Goal: Ask a question

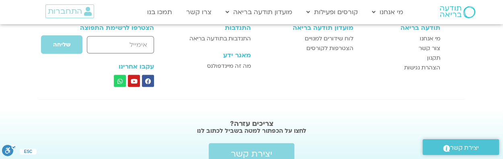
scroll to position [862, 0]
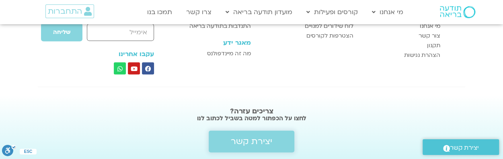
click at [270, 136] on span "יצירת קשר" at bounding box center [251, 141] width 41 height 10
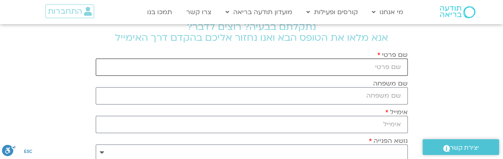
click at [335, 61] on input "שם פרטי" at bounding box center [252, 66] width 312 height 17
type input "אלי נאלחזורבמייל"
click at [385, 94] on input "שם משפחה" at bounding box center [252, 95] width 312 height 17
type input "אליהו"
click at [369, 120] on input "אימייל" at bounding box center [252, 123] width 312 height 17
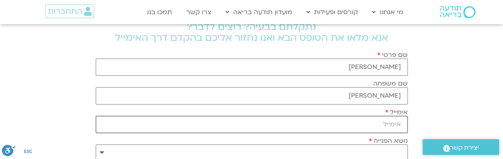
type input "prostarmonow@gmail.com"
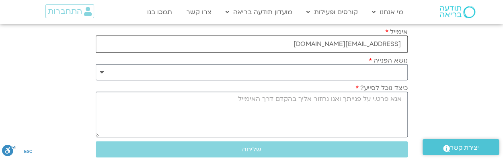
scroll to position [121, 0]
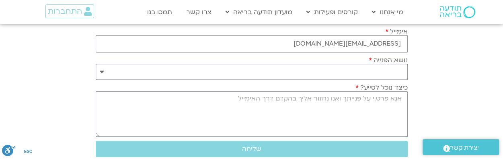
click at [103, 71] on select "**********" at bounding box center [252, 72] width 312 height 16
select select "**********"
click at [96, 64] on select "**********" at bounding box center [252, 72] width 312 height 16
click at [350, 101] on textarea "כיצד נוכל לסייע?" at bounding box center [252, 113] width 312 height 45
paste textarea "ranscript 0:00 שלום ערב טוב כמעט ארבע שעות ישבנו והמצלמות דלקו כל הזמן ואנחנו כ…"
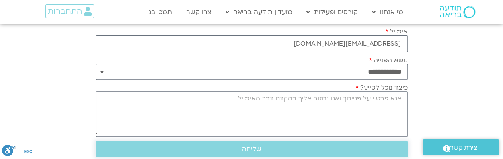
type textarea "ranscript 0:00 שלום ערב טוב כמעט ארבע שעות ישבנו והמצלמות דלקו כל הזמן ואנחנו כ…"
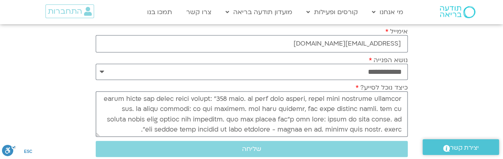
scroll to position [13461, 0]
click at [362, 109] on textarea "כיצד נוכל לסייע?" at bounding box center [252, 113] width 312 height 45
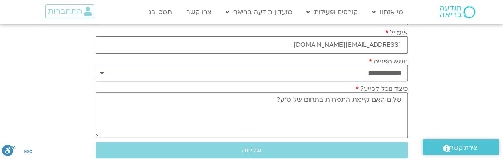
scroll to position [121, 0]
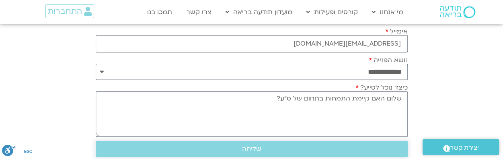
type textarea "שלום האם קיימת התמחות בתחום של ס"ע?"
click at [263, 149] on span "שליחה" at bounding box center [251, 148] width 293 height 7
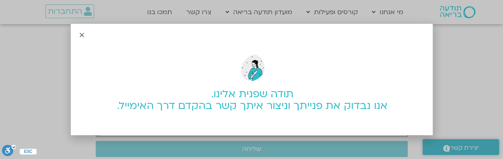
click at [84, 35] on icon "Close" at bounding box center [82, 35] width 6 height 6
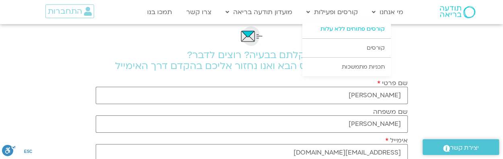
scroll to position [0, 0]
